Goal: Task Accomplishment & Management: Manage account settings

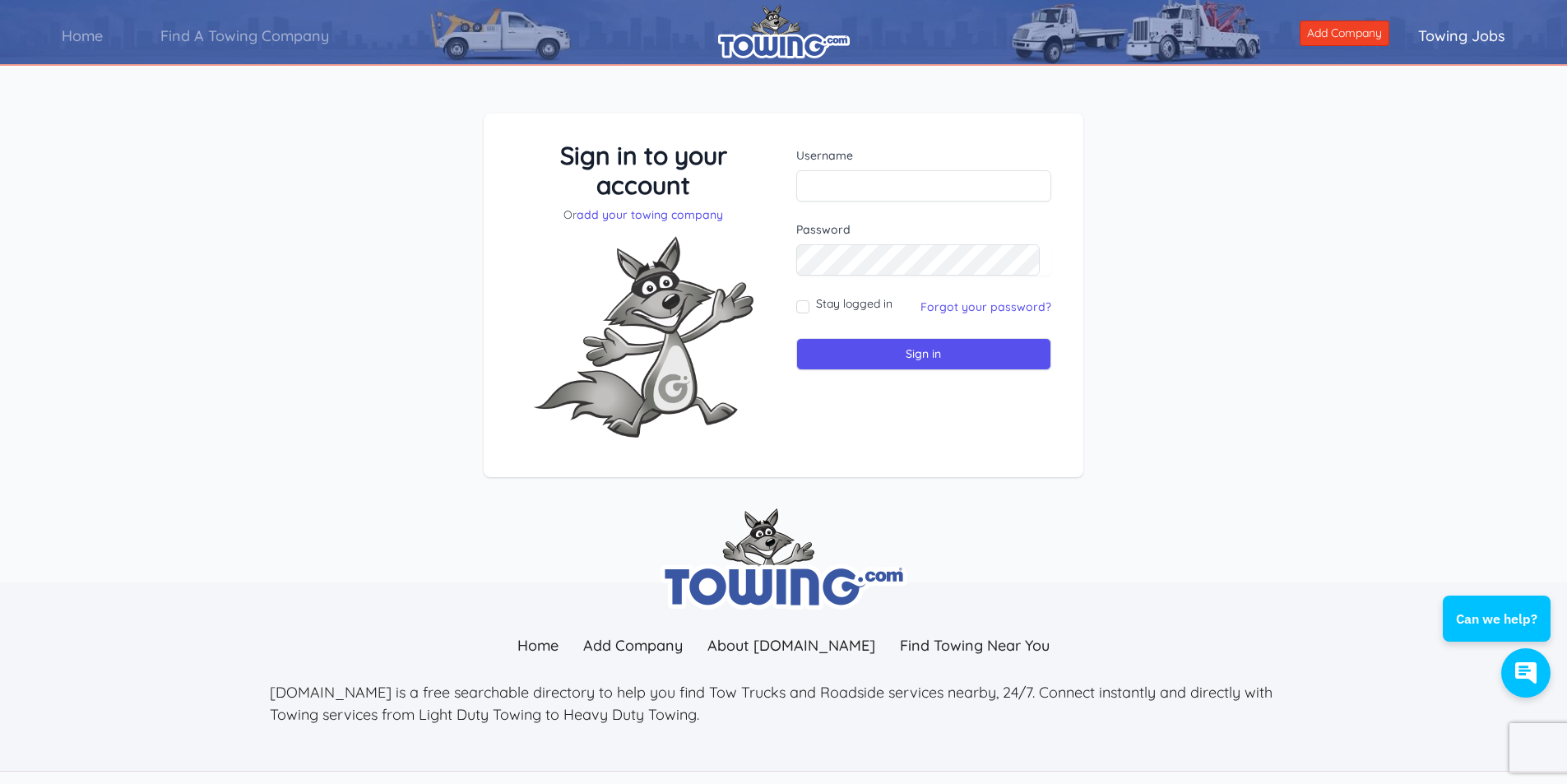
click at [436, 143] on div "Sign in to your account Or add your towing company Username Sign in" at bounding box center [784, 309] width 1567 height 469
click at [974, 309] on link "Forgot your password?" at bounding box center [985, 307] width 130 height 15
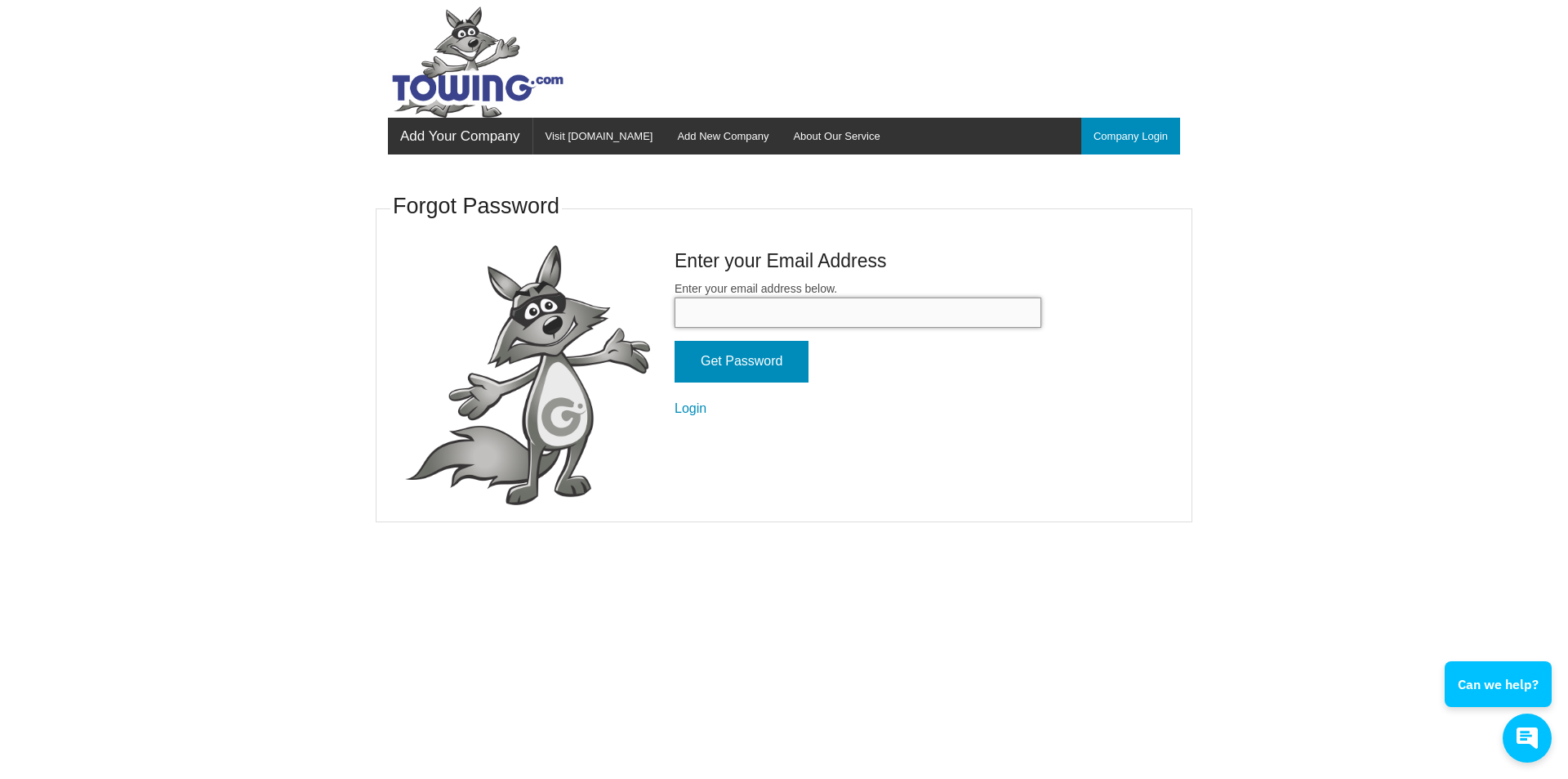
click at [772, 318] on input "Enter your email address below." at bounding box center [858, 312] width 367 height 30
type input "[EMAIL_ADDRESS][DOMAIN_NAME]"
click at [770, 370] on input "Get Password" at bounding box center [742, 362] width 134 height 42
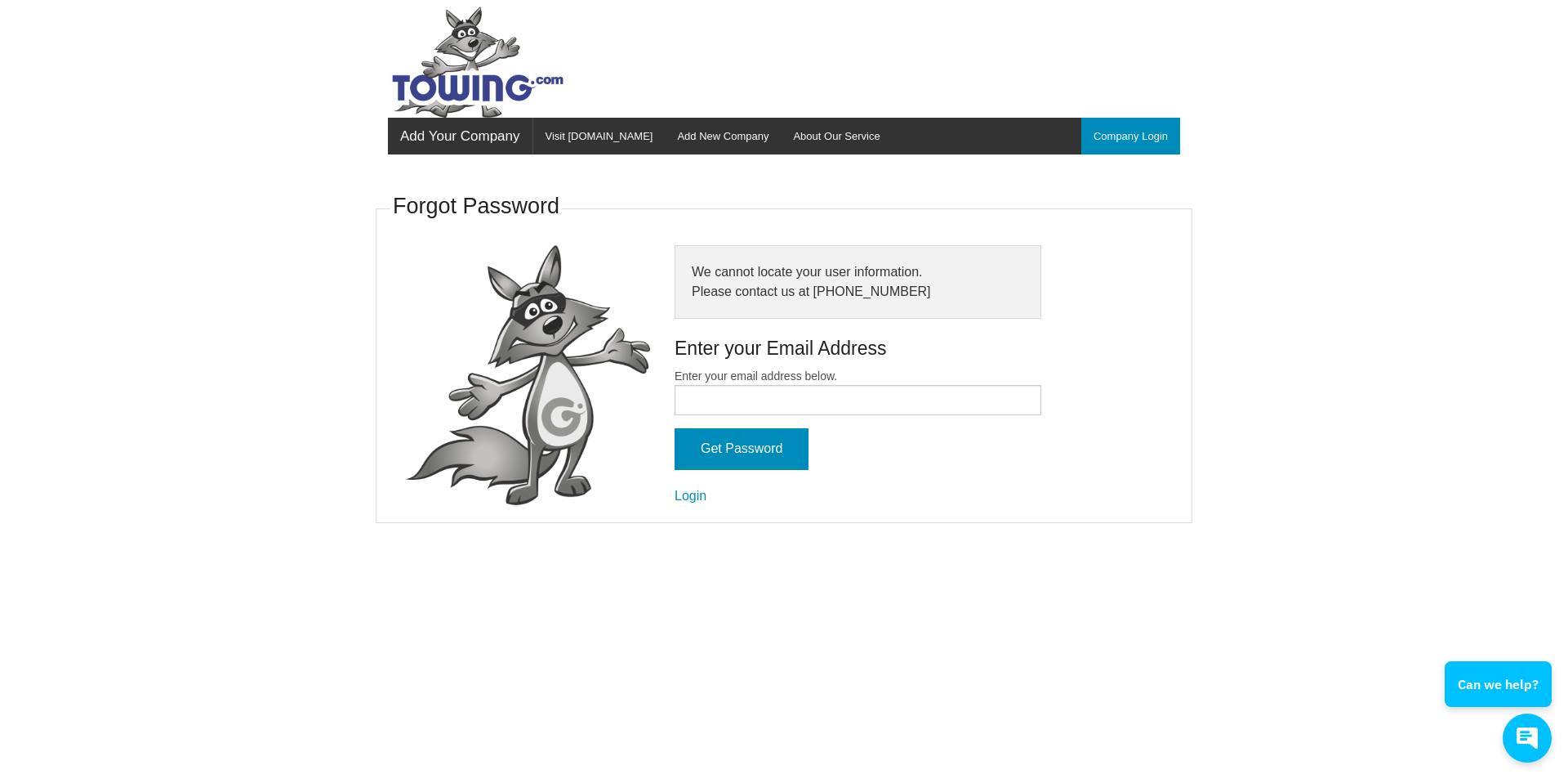
click at [1011, 314] on div "We cannot locate your user information. Please contact us at (877)444-6339" at bounding box center [858, 281] width 367 height 74
click at [744, 184] on div "Forgot Password We cannot locate your user information. Please contact us at (8…" at bounding box center [784, 356] width 817 height 363
click at [830, 185] on div "Forgot Password We cannot locate your user information. Please contact us at (8…" at bounding box center [784, 356] width 817 height 363
